Goal: Obtain resource: Download file/media

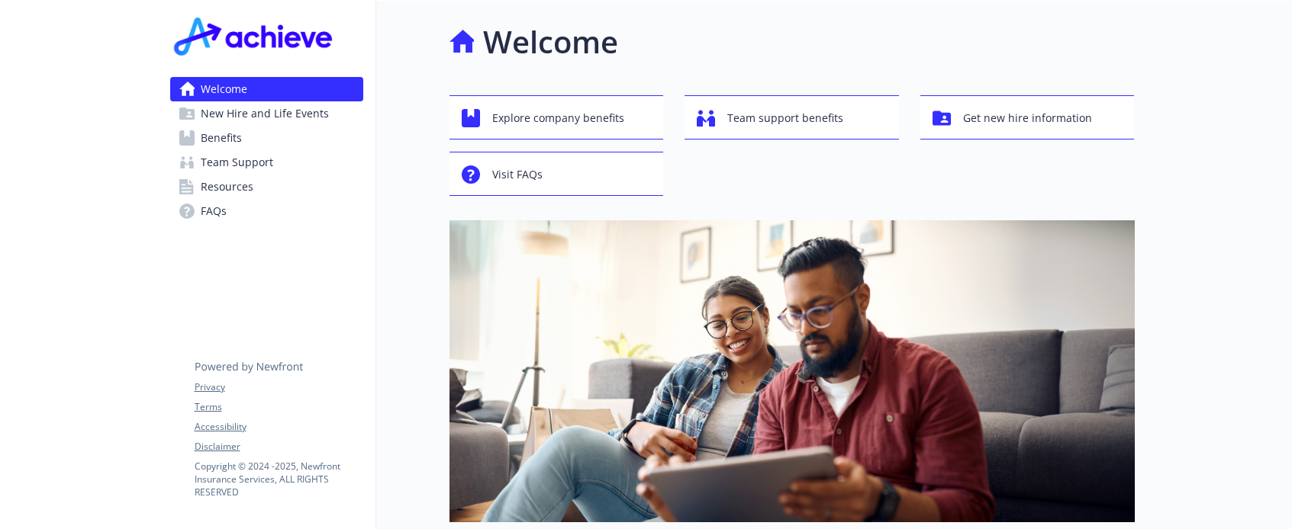
click at [240, 129] on span "Benefits" at bounding box center [221, 138] width 41 height 24
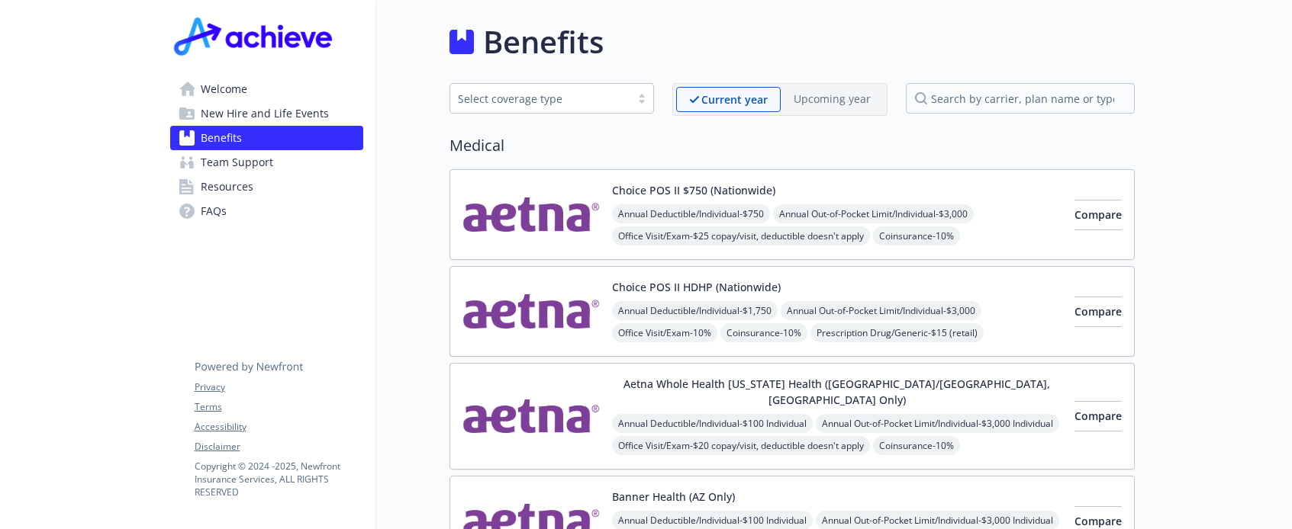
click at [255, 111] on span "New Hire and Life Events" at bounding box center [265, 113] width 128 height 24
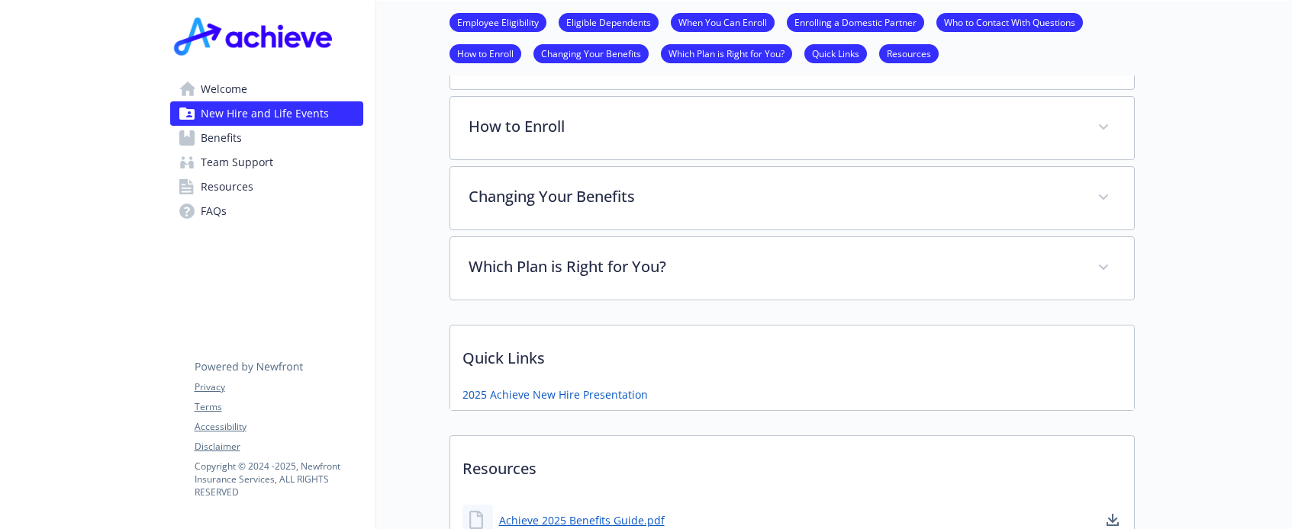
scroll to position [1033, 0]
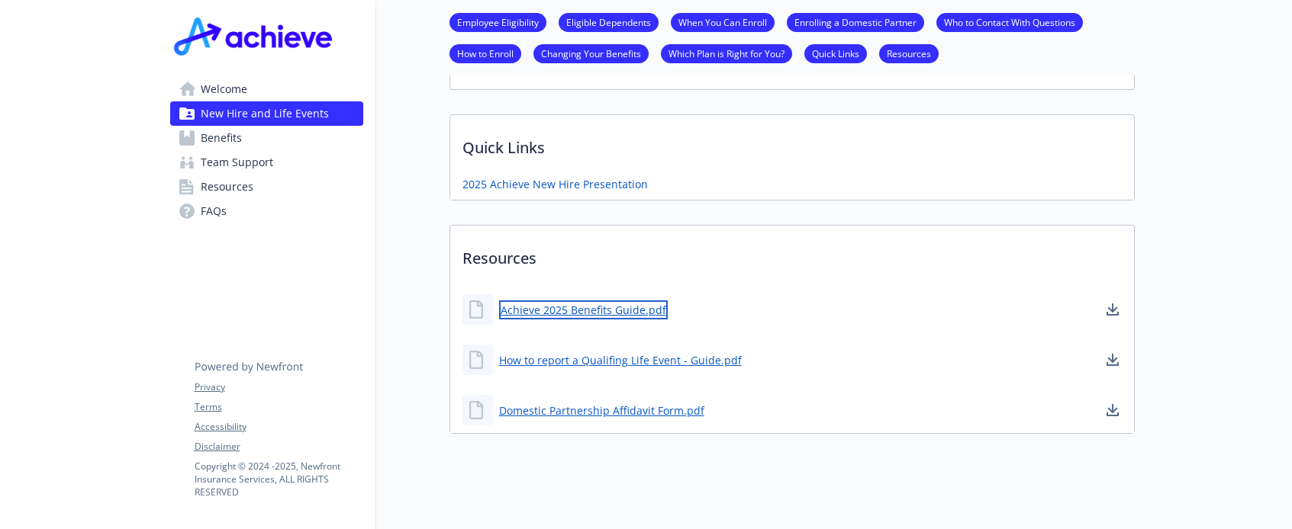
click at [606, 303] on link "Achieve 2025 Benefits Guide.pdf" at bounding box center [583, 310] width 169 height 19
